Goal: Check status: Check status

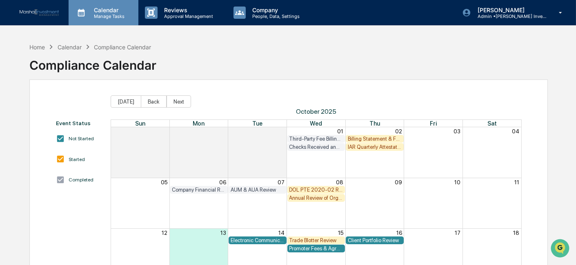
click at [102, 9] on p "Calendar" at bounding box center [107, 10] width 41 height 7
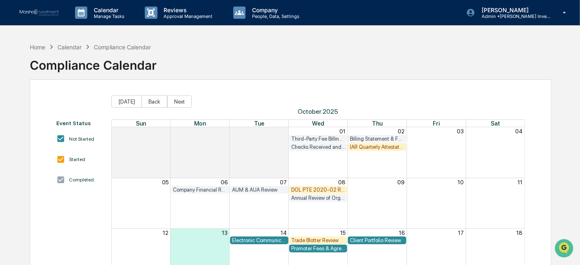
click at [39, 44] on div "Home" at bounding box center [37, 47] width 16 height 7
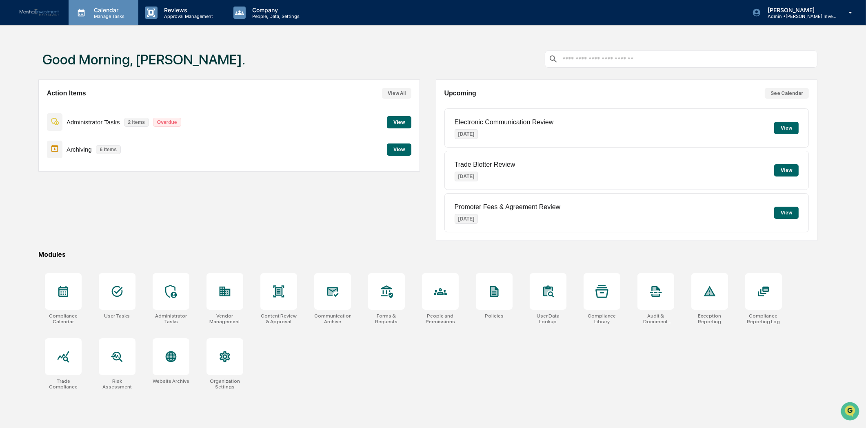
click at [117, 19] on div "Calendar Manage Tasks" at bounding box center [104, 12] width 70 height 25
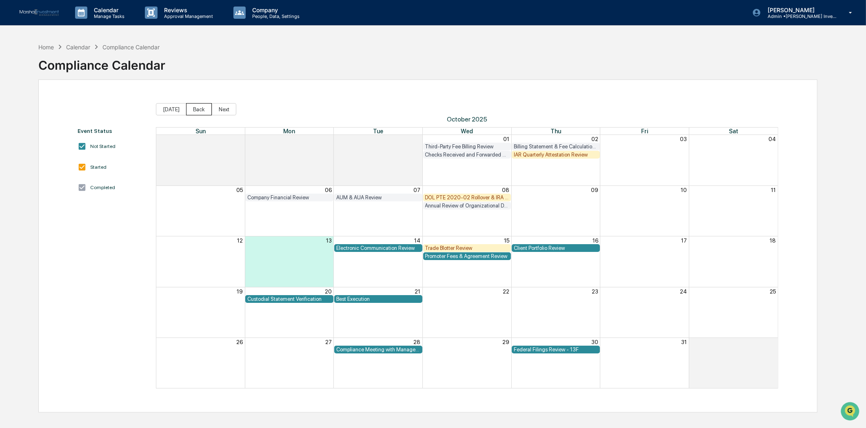
click at [195, 111] on button "Back" at bounding box center [199, 109] width 26 height 12
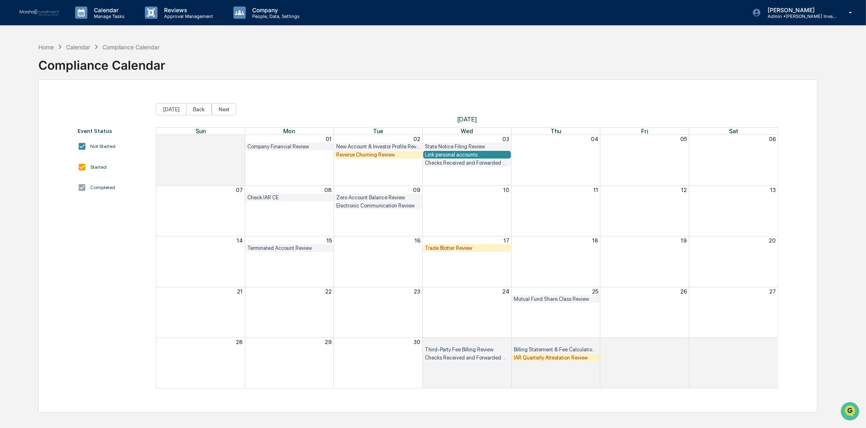
click at [449, 148] on div "State Notice Filing Review" at bounding box center [467, 147] width 84 height 6
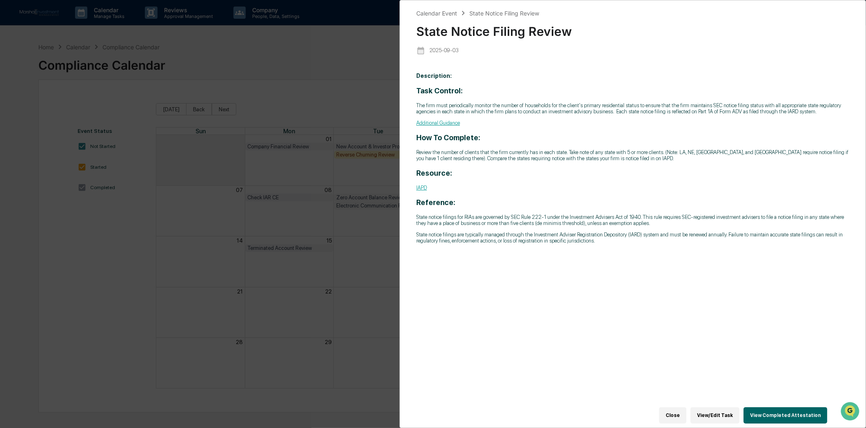
click at [575, 265] on button "View Completed Attestation" at bounding box center [785, 416] width 84 height 16
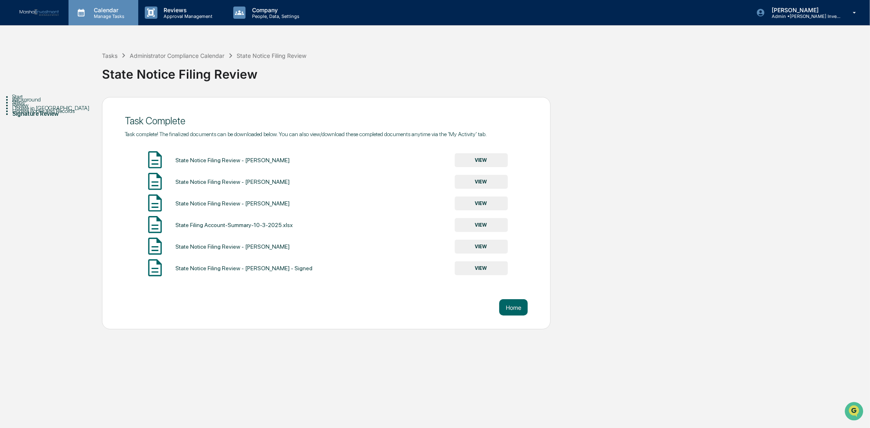
click at [109, 18] on p "Manage Tasks" at bounding box center [107, 16] width 41 height 6
